Goal: Information Seeking & Learning: Learn about a topic

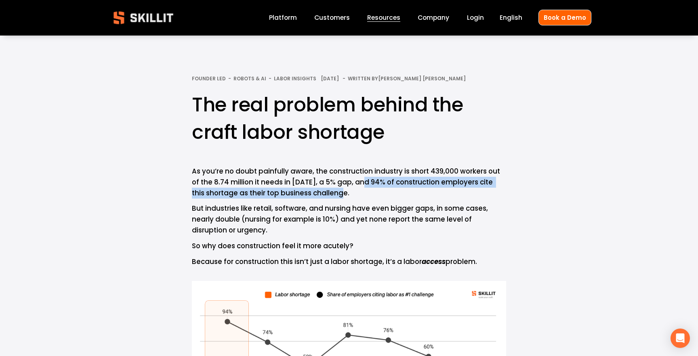
drag, startPoint x: 334, startPoint y: 193, endPoint x: 354, endPoint y: 179, distance: 24.4
click at [354, 179] on p "As you’re no doubt painfully aware, the construction industry is short 439,000 …" at bounding box center [349, 182] width 314 height 33
copy p "94% of construction employers cite this shortage as their top business challeng…"
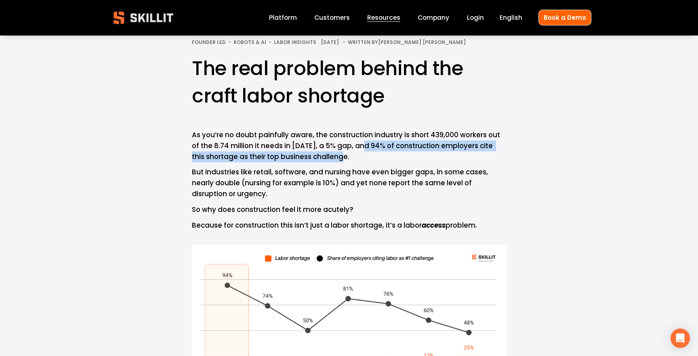
scroll to position [18, 0]
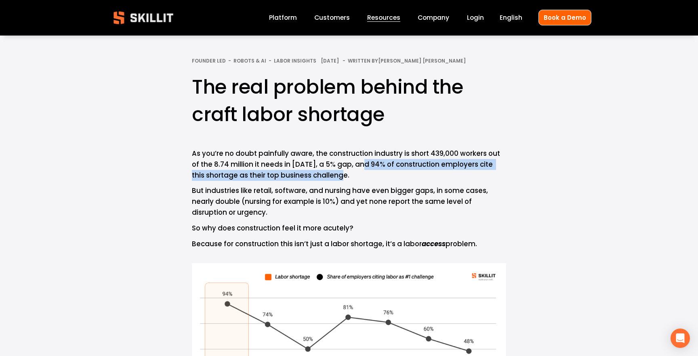
copy p "94% of construction employers cite this shortage as their top business challeng…"
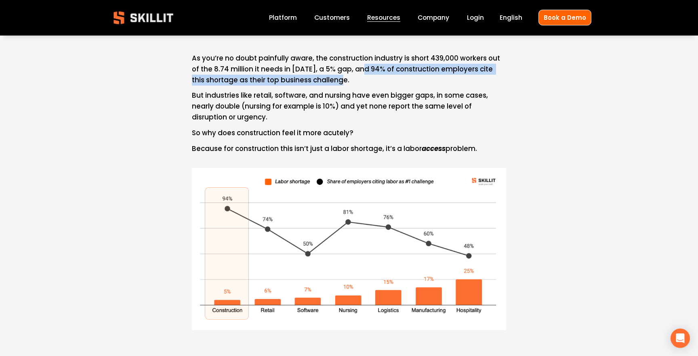
scroll to position [122, 0]
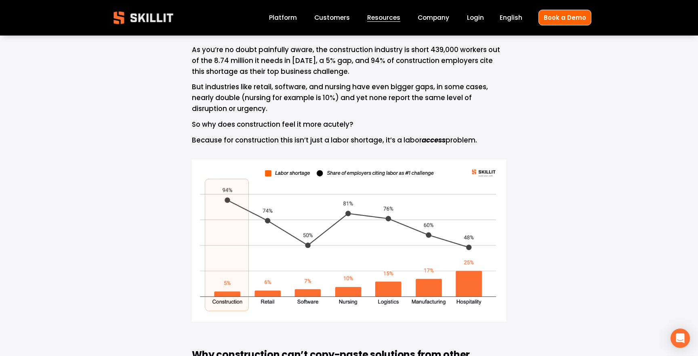
click at [408, 143] on p "Because for construction this isn’t just a labor shortage, it’s a labor access …" at bounding box center [349, 140] width 314 height 11
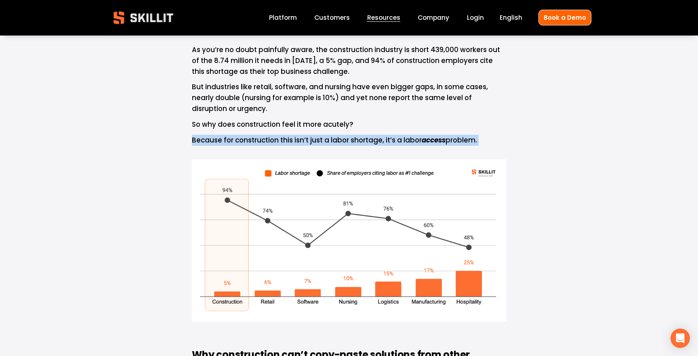
click at [408, 143] on p "Because for construction this isn’t just a labor shortage, it’s a labor access …" at bounding box center [349, 140] width 314 height 11
click at [431, 143] on em "access" at bounding box center [434, 140] width 24 height 10
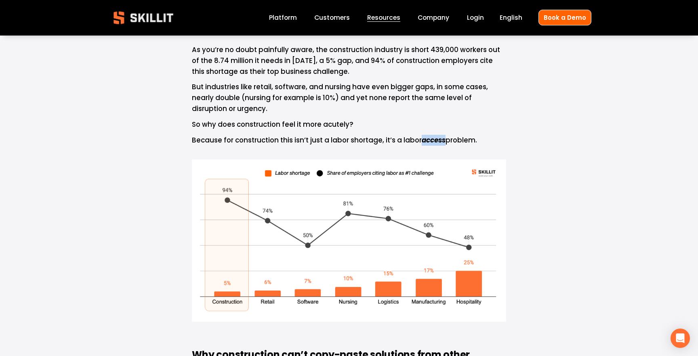
click at [431, 143] on em "access" at bounding box center [434, 140] width 24 height 10
click at [405, 141] on p "Because for construction this isn’t just a labor shortage, it’s a labor access …" at bounding box center [349, 140] width 314 height 11
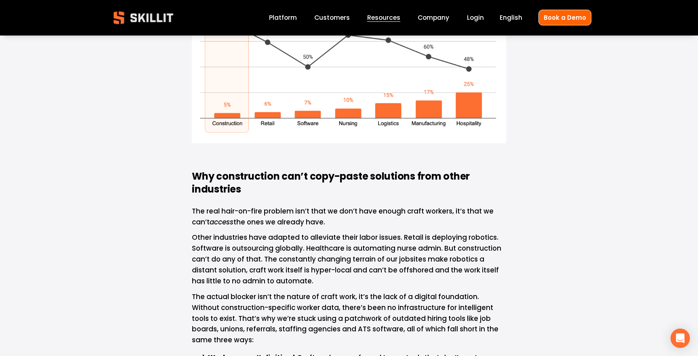
scroll to position [305, 0]
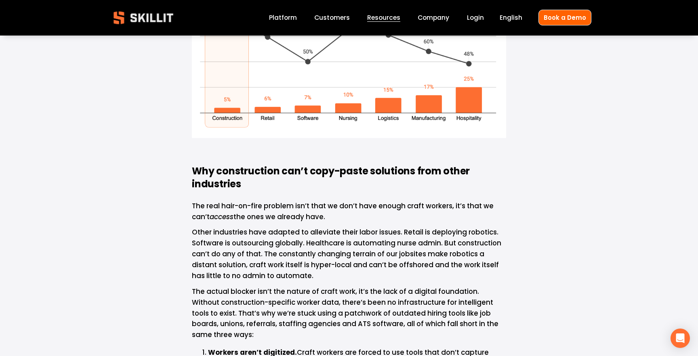
click at [322, 172] on strong "Why construction can’t copy-paste solutions from other industries" at bounding box center [332, 177] width 280 height 26
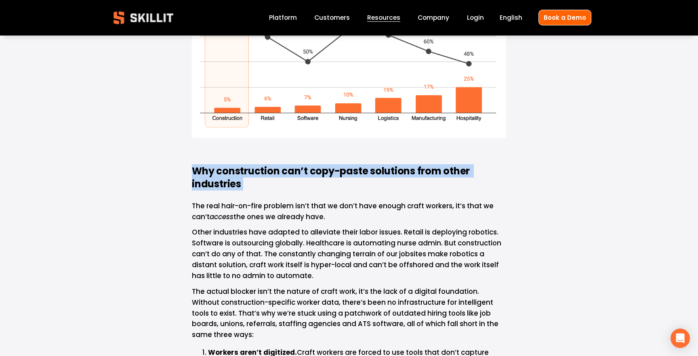
click at [322, 172] on strong "Why construction can’t copy-paste solutions from other industries" at bounding box center [332, 177] width 280 height 26
click at [320, 190] on h3 "Why construction can’t copy-paste solutions from other industries" at bounding box center [349, 171] width 314 height 39
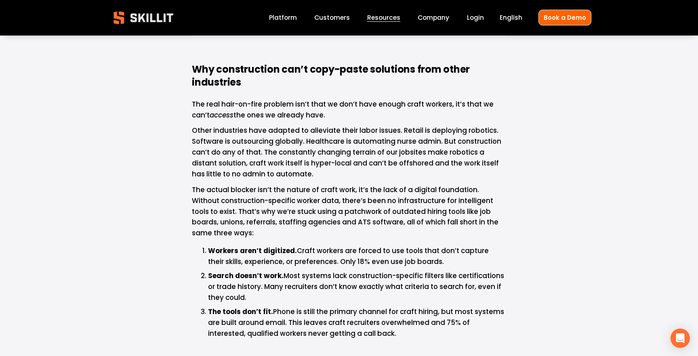
scroll to position [409, 0]
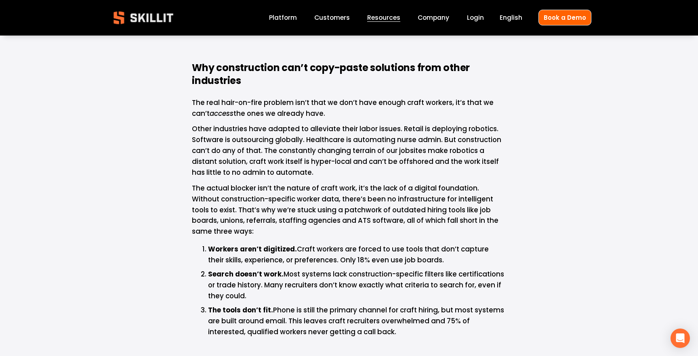
click at [402, 244] on p "Workers aren’t digitized. Craft workers are forced to use tools that don’t capt…" at bounding box center [357, 255] width 298 height 22
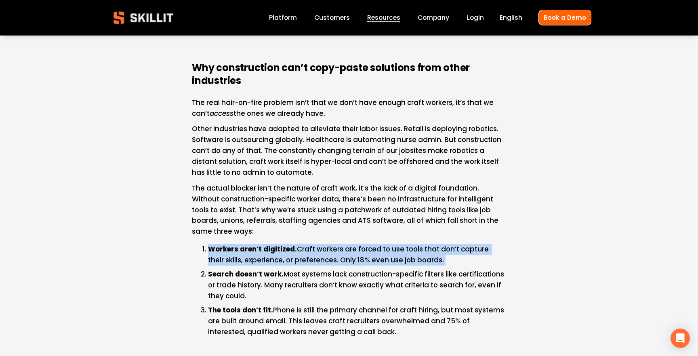
click at [452, 257] on ol "Workers aren’t digitized. Craft workers are forced to use tools that don’t capt…" at bounding box center [349, 298] width 314 height 108
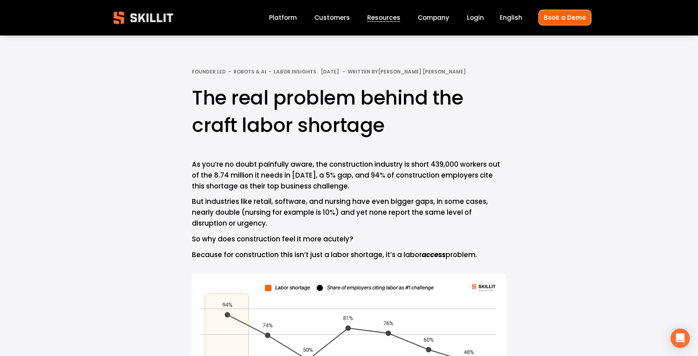
scroll to position [0, 0]
